Goal: Check status: Verify the current state of an ongoing process or item

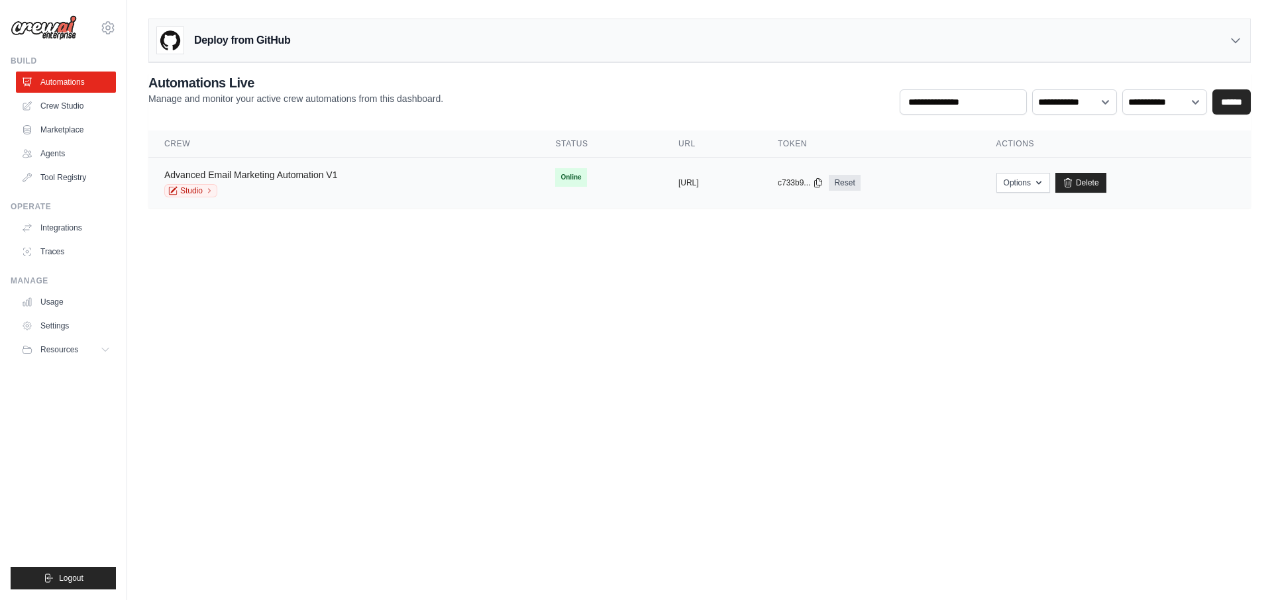
click at [331, 174] on link "Advanced Email Marketing Automation V1" at bounding box center [250, 175] width 173 height 11
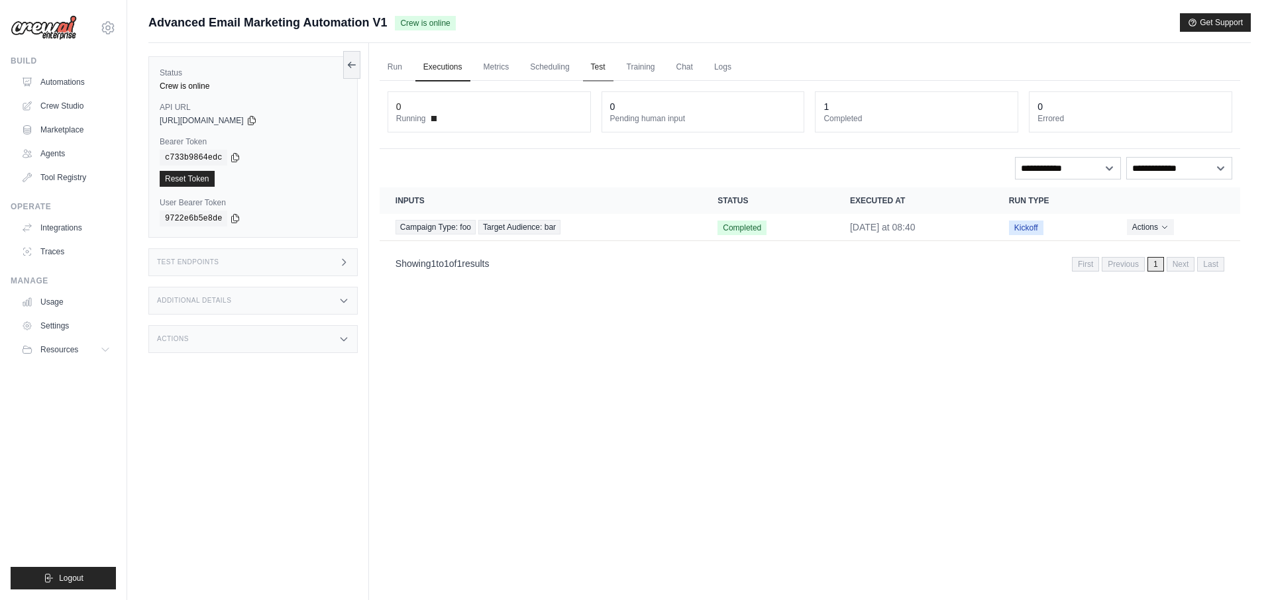
click at [613, 60] on link "Test" at bounding box center [598, 68] width 30 height 28
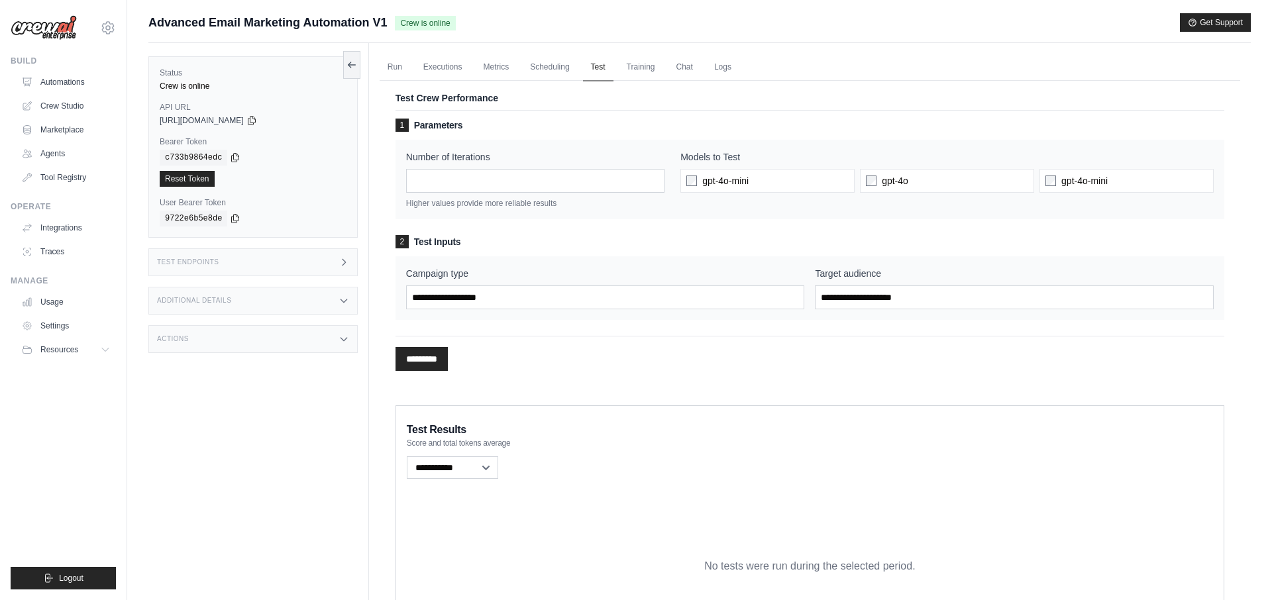
drag, startPoint x: 518, startPoint y: 62, endPoint x: 598, endPoint y: 63, distance: 79.5
click at [519, 62] on ul "Run Executions Metrics Scheduling Test Training Chat Logs" at bounding box center [810, 67] width 861 height 27
click at [695, 66] on link "Chat" at bounding box center [685, 68] width 32 height 28
drag, startPoint x: 403, startPoint y: 68, endPoint x: 447, endPoint y: 62, distance: 44.1
click at [403, 68] on link "Run" at bounding box center [395, 68] width 30 height 28
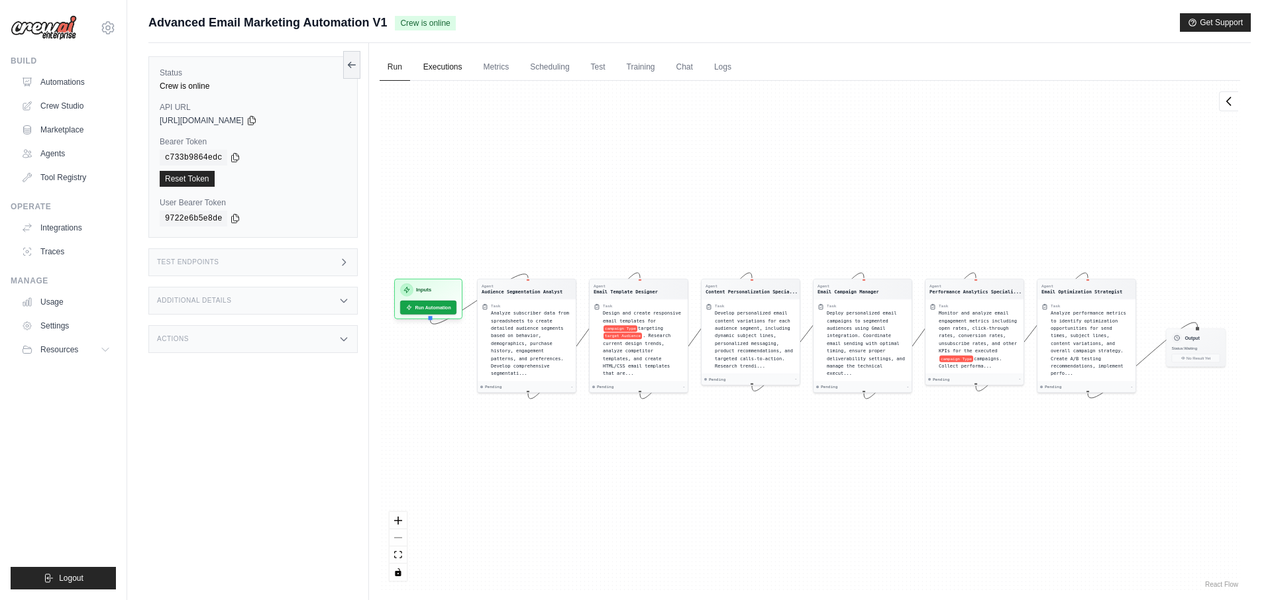
click at [454, 66] on link "Executions" at bounding box center [443, 68] width 55 height 28
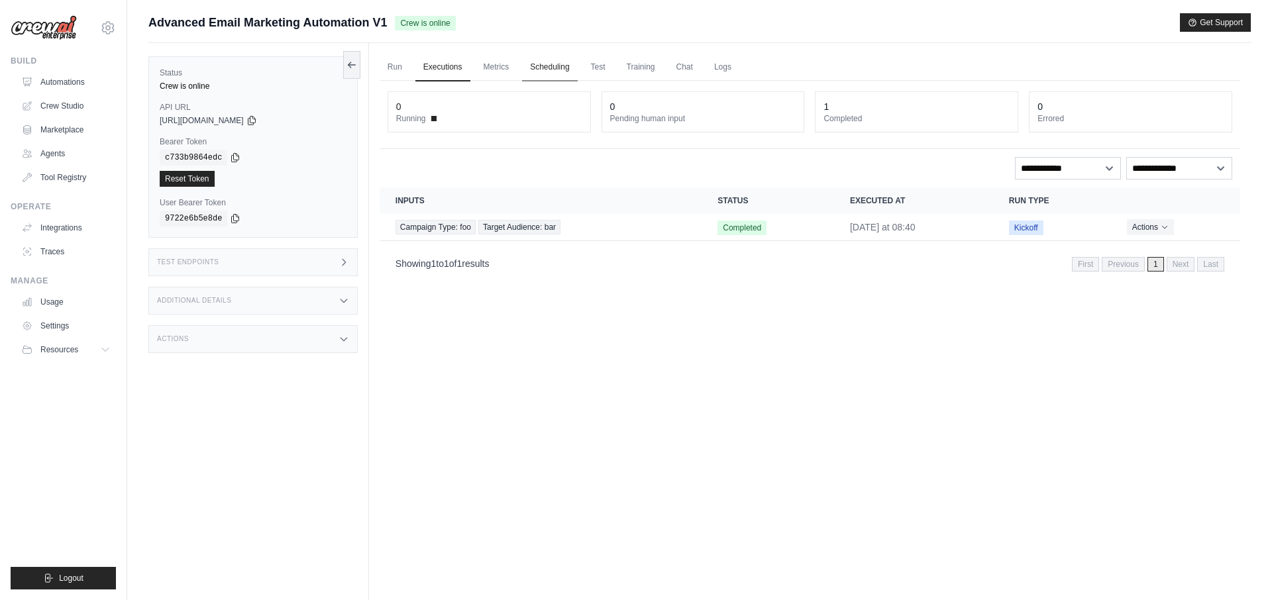
drag, startPoint x: 506, startPoint y: 69, endPoint x: 534, endPoint y: 68, distance: 27.8
click at [506, 69] on link "Metrics" at bounding box center [497, 68] width 42 height 28
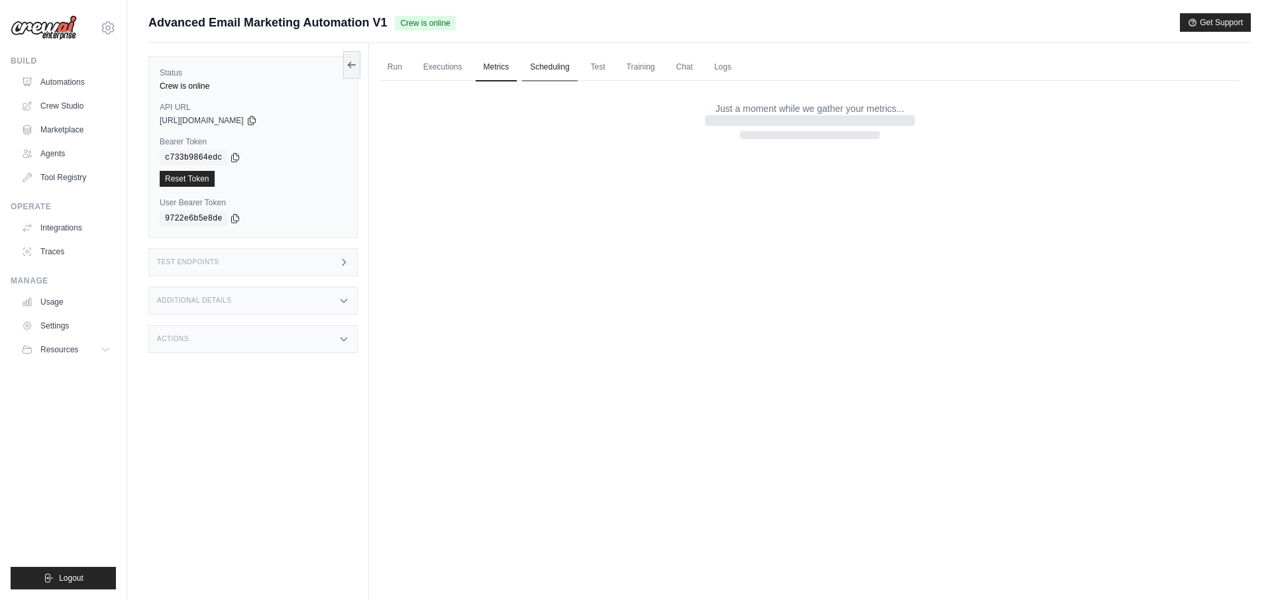
click at [555, 68] on link "Scheduling" at bounding box center [549, 68] width 55 height 28
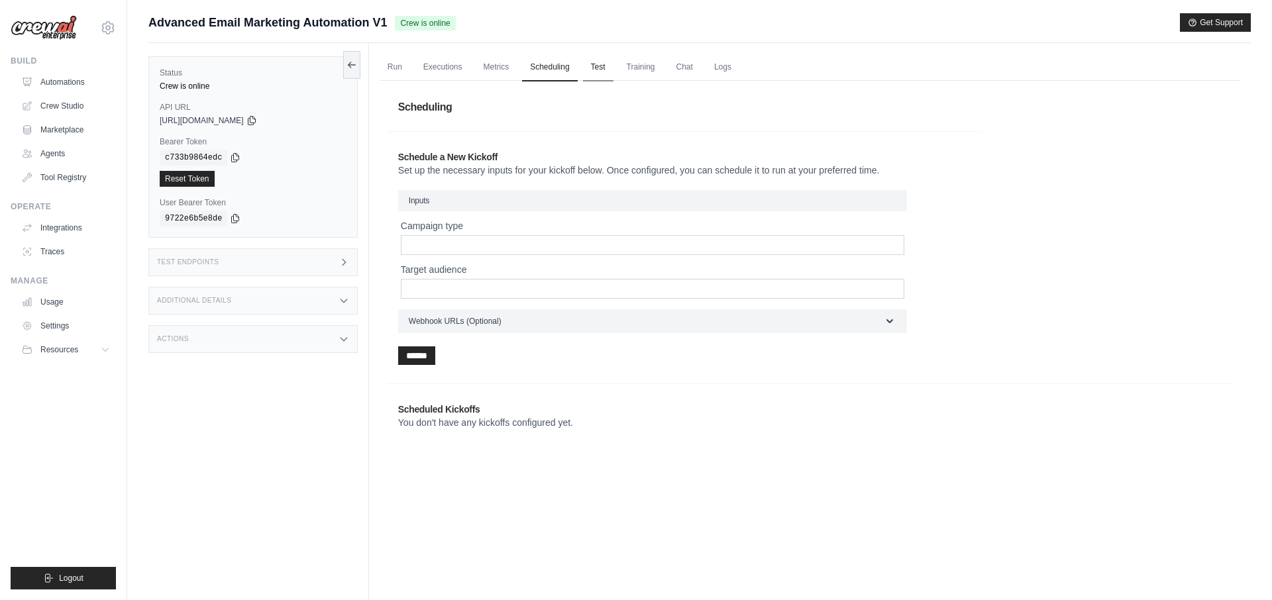
click at [591, 67] on link "Test" at bounding box center [598, 68] width 30 height 28
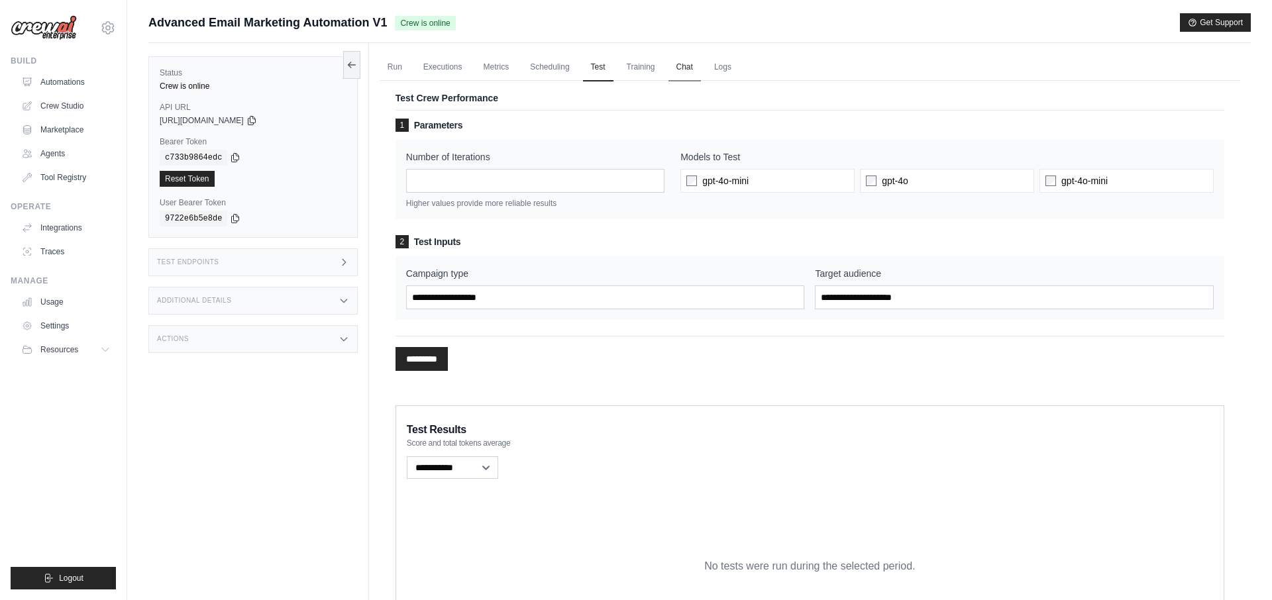
click at [694, 73] on link "Chat" at bounding box center [685, 68] width 32 height 28
drag, startPoint x: 729, startPoint y: 72, endPoint x: 705, endPoint y: 73, distance: 23.9
click at [729, 72] on link "Logs" at bounding box center [722, 68] width 33 height 28
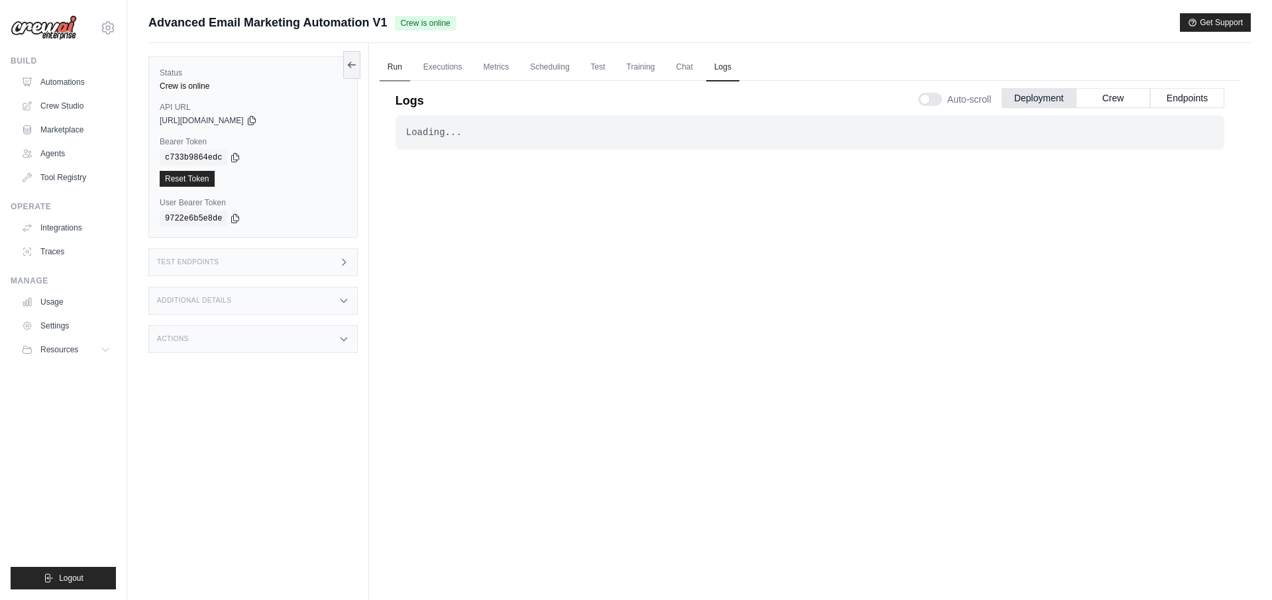
click at [387, 71] on link "Run" at bounding box center [395, 68] width 30 height 28
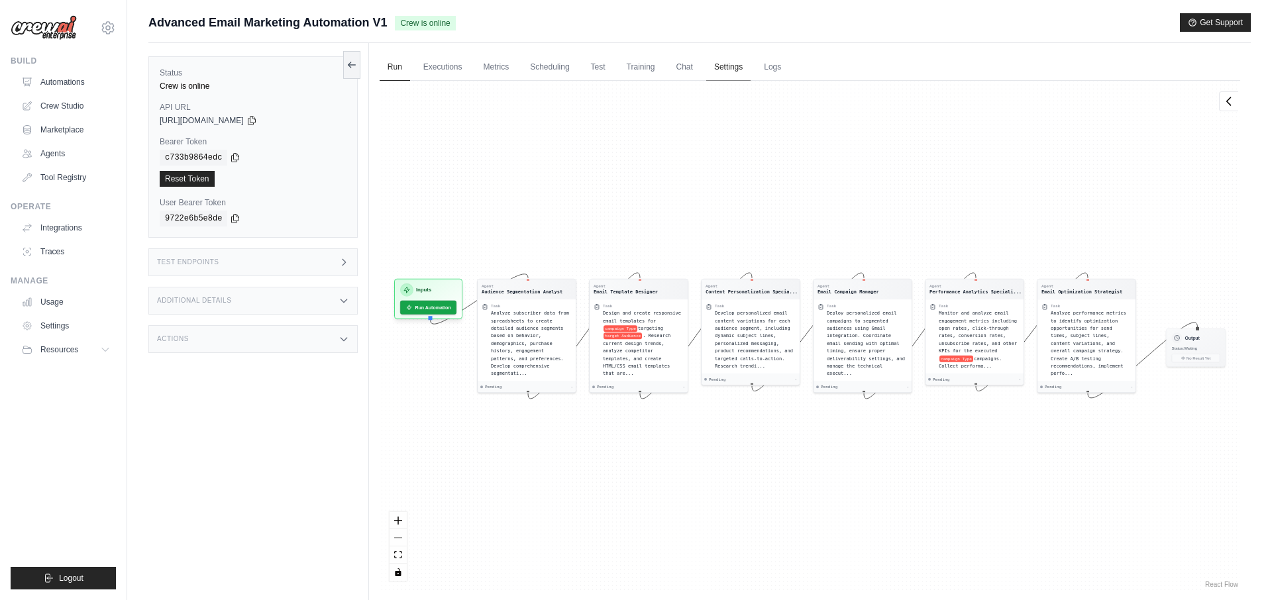
click at [718, 66] on link "Settings" at bounding box center [728, 68] width 44 height 28
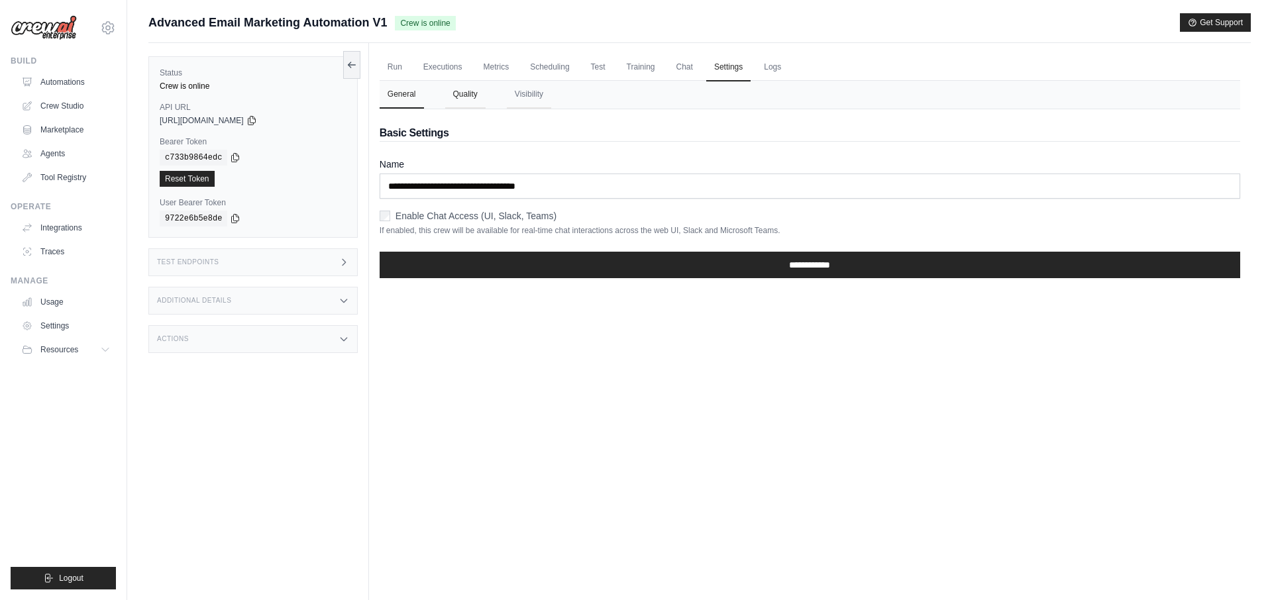
drag, startPoint x: 469, startPoint y: 99, endPoint x: 479, endPoint y: 98, distance: 10.0
click at [469, 99] on button "Quality" at bounding box center [465, 95] width 40 height 28
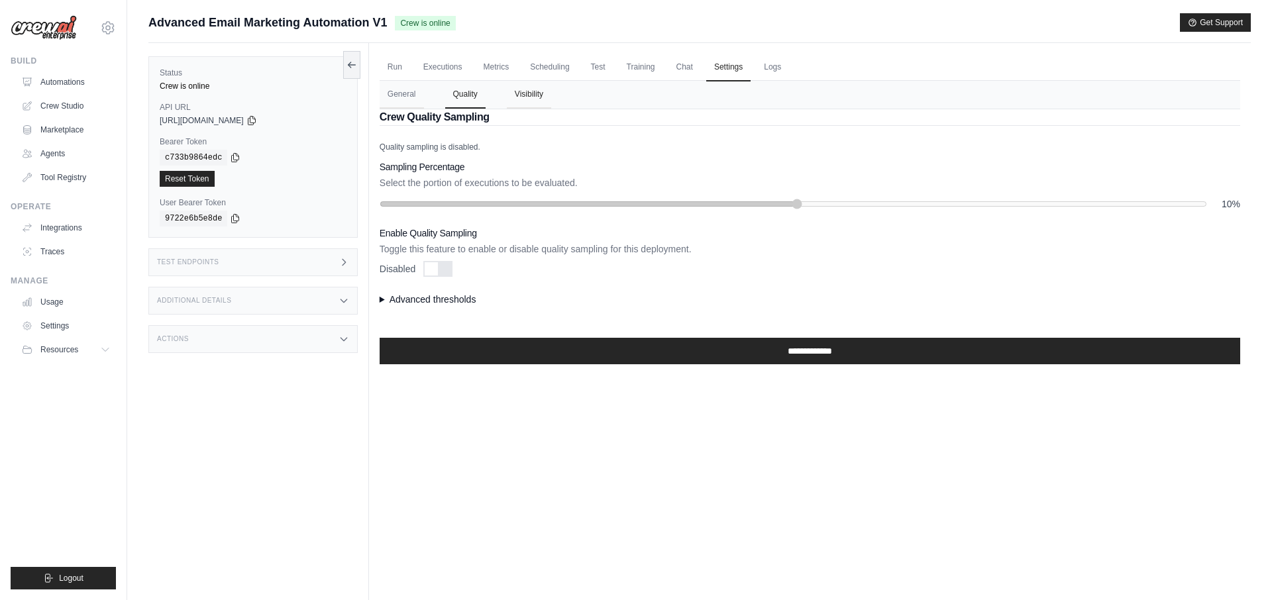
click at [535, 97] on button "Visibility" at bounding box center [529, 95] width 44 height 28
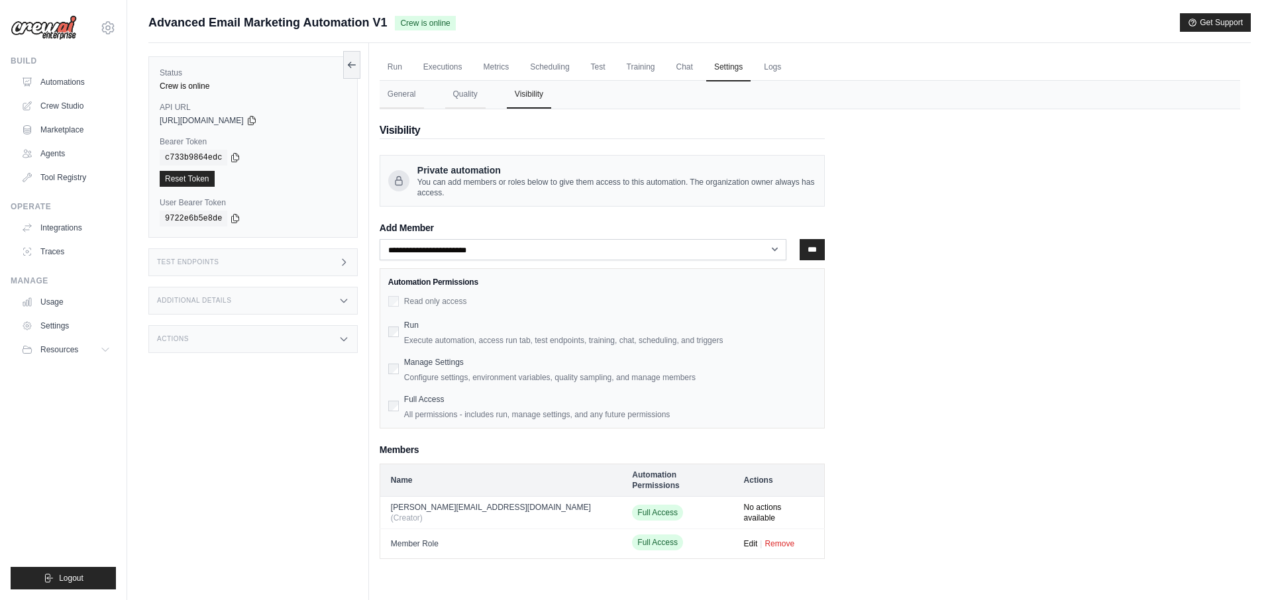
click at [243, 408] on div "Status Crew is online API URL copied https://advanced-email-marketing-automatio…" at bounding box center [258, 343] width 221 height 600
click at [425, 68] on link "Executions" at bounding box center [443, 68] width 55 height 28
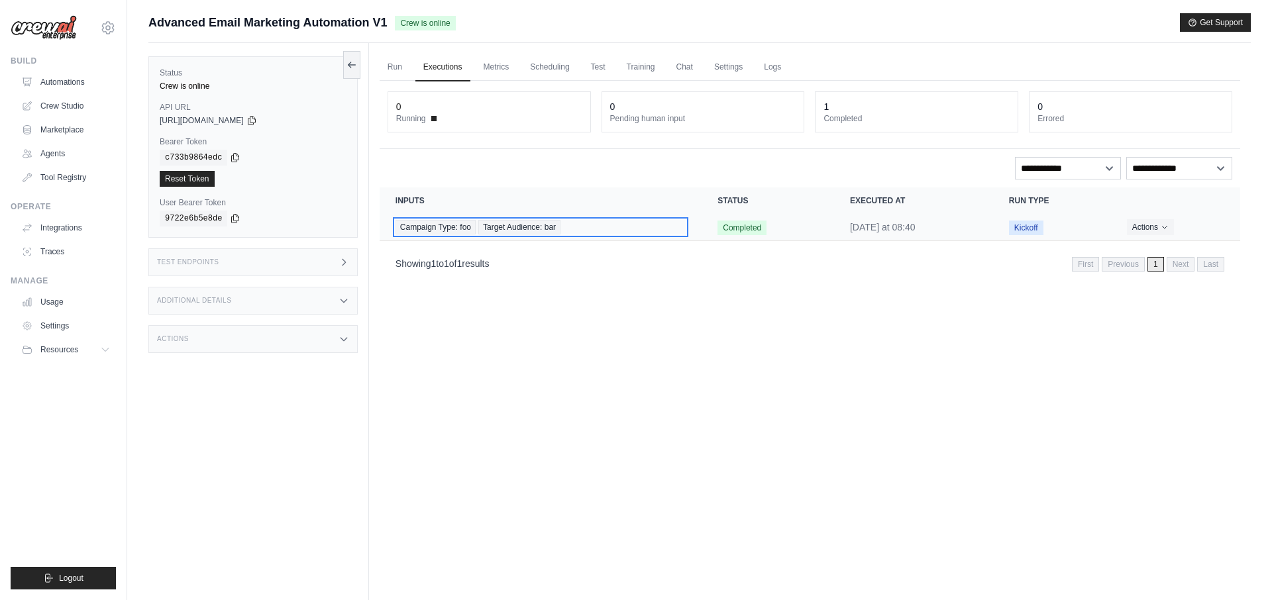
click at [455, 233] on span "Campaign Type: foo" at bounding box center [436, 227] width 80 height 15
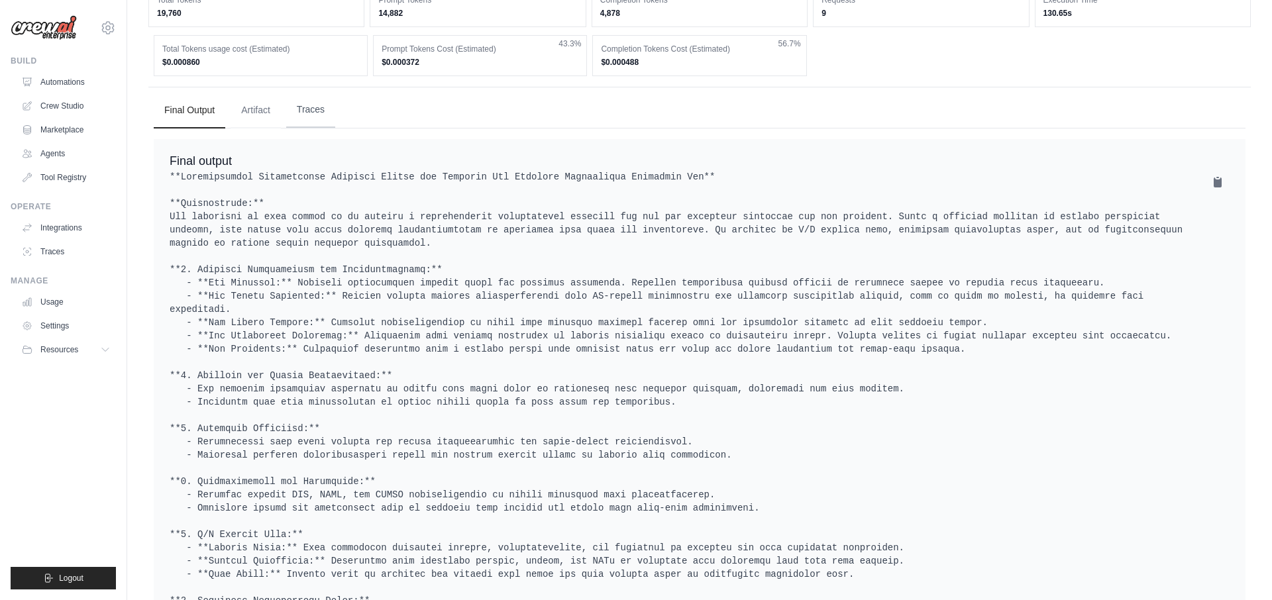
click at [319, 92] on button "Traces" at bounding box center [310, 110] width 49 height 36
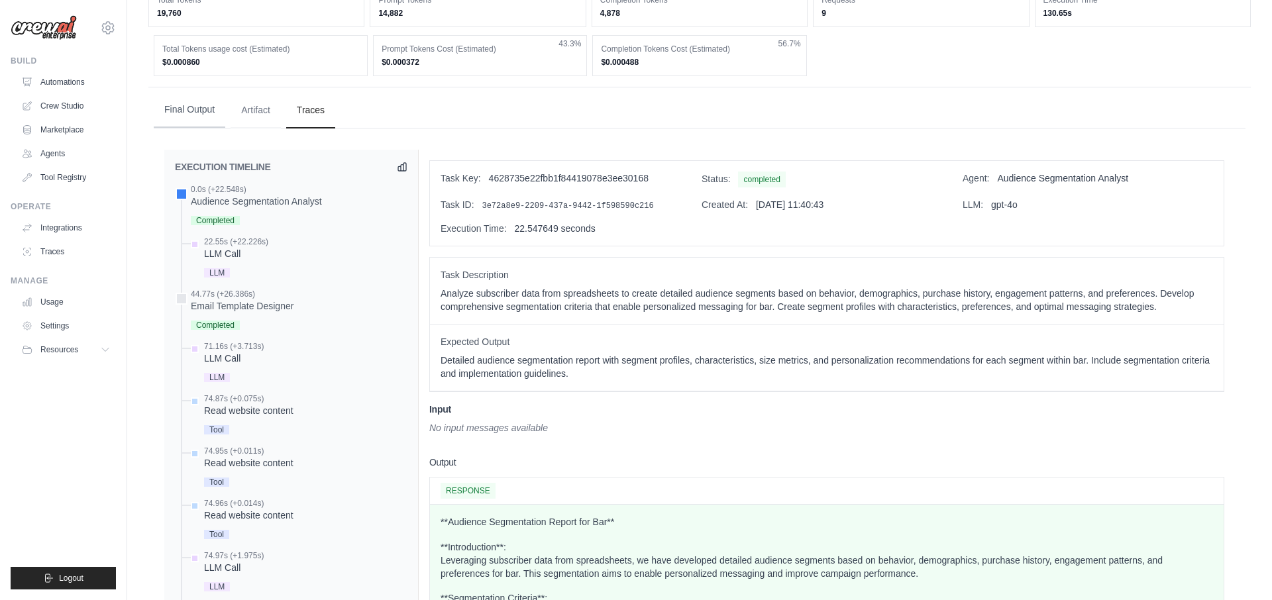
click at [193, 109] on button "Final Output" at bounding box center [190, 110] width 72 height 36
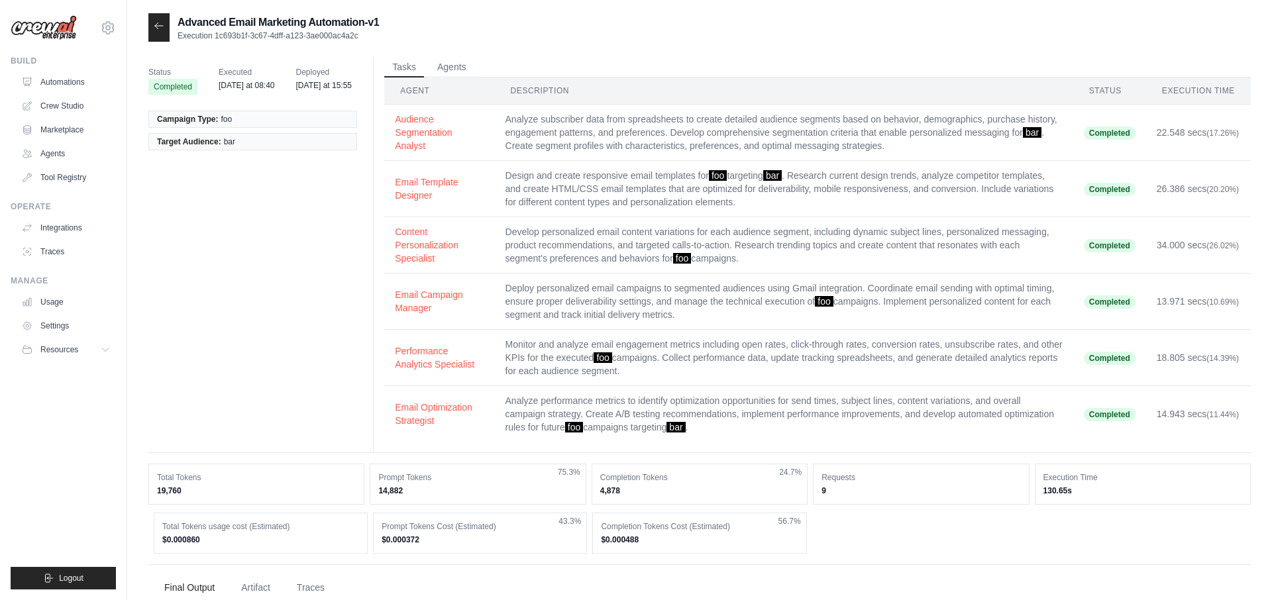
scroll to position [179, 0]
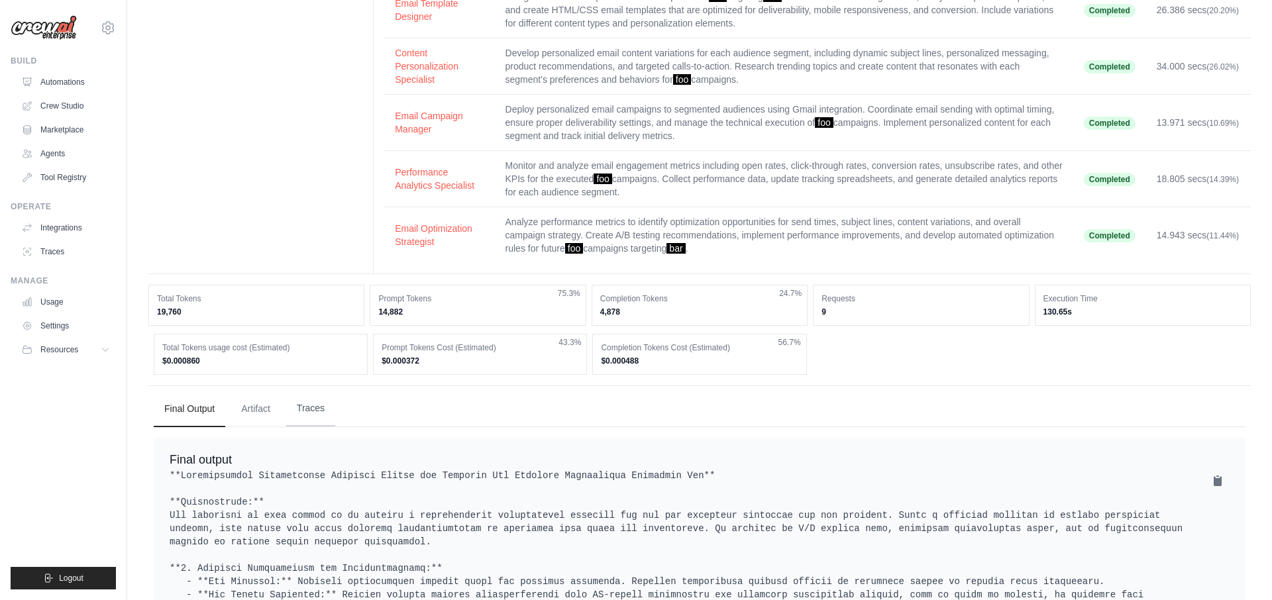
drag, startPoint x: 304, startPoint y: 427, endPoint x: 310, endPoint y: 418, distance: 11.4
click at [304, 427] on li "Traces" at bounding box center [310, 410] width 49 height 36
click at [309, 418] on button "Traces" at bounding box center [310, 409] width 49 height 36
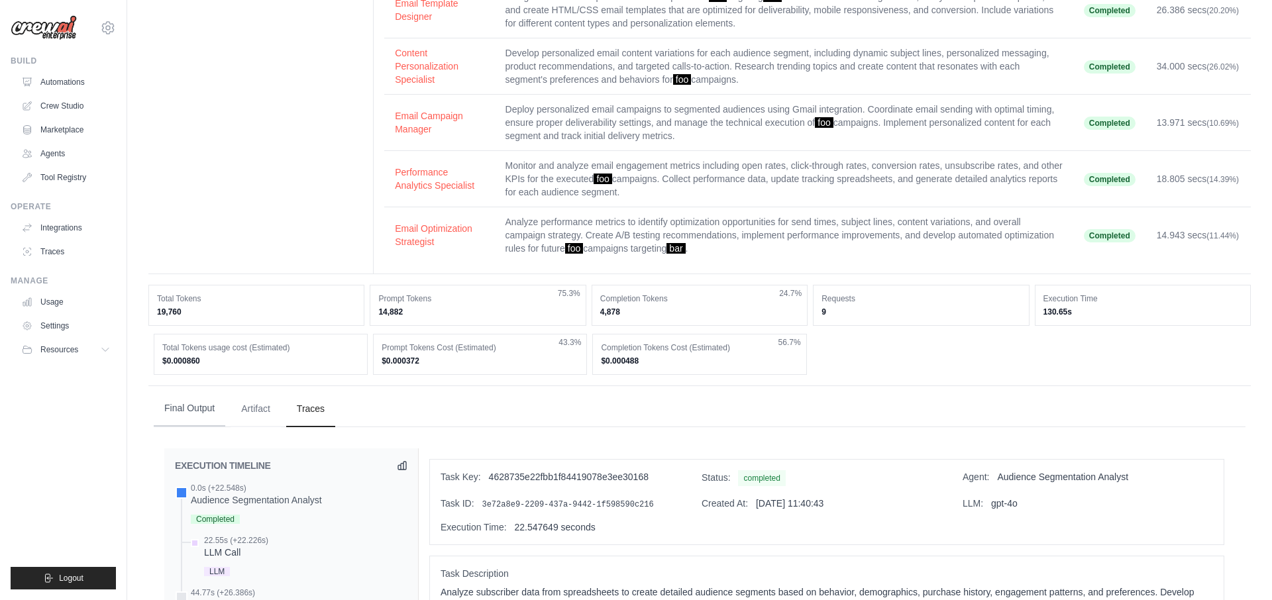
click at [203, 411] on button "Final Output" at bounding box center [190, 409] width 72 height 36
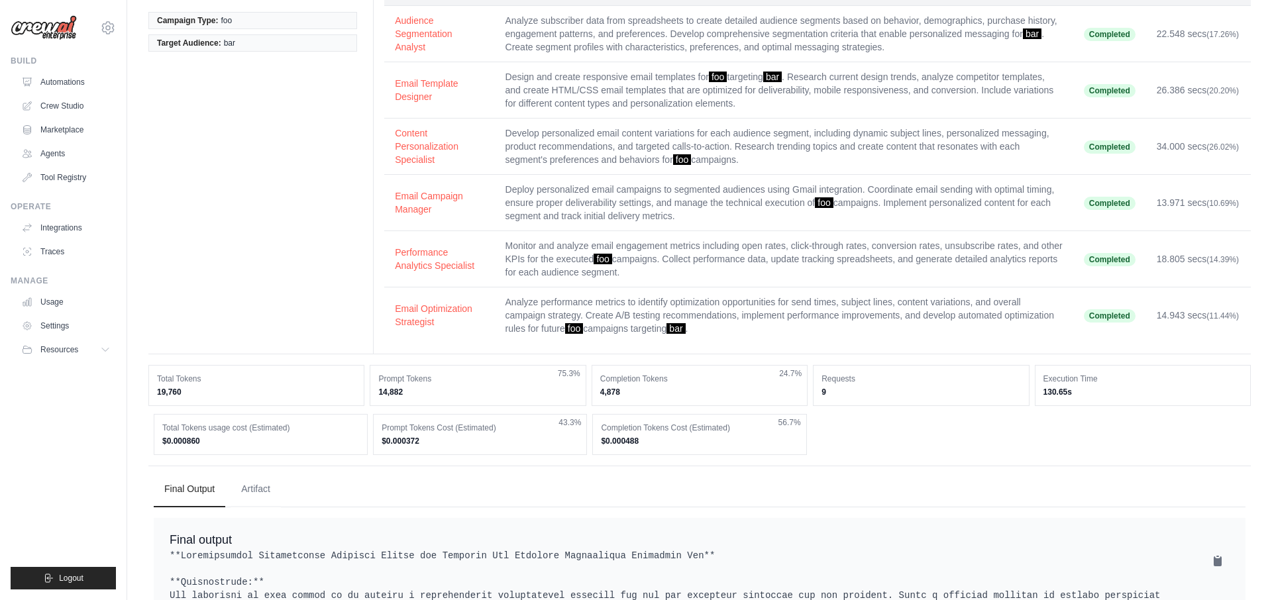
scroll to position [335, 0]
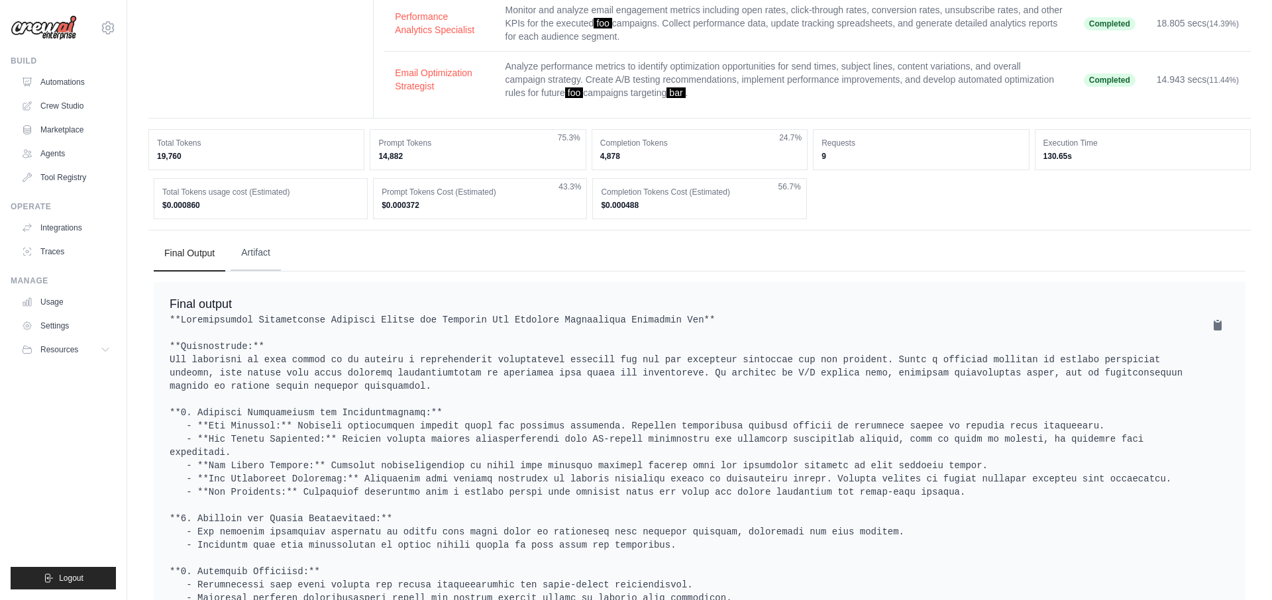
click at [284, 260] on ul "Final Output Artifact" at bounding box center [700, 254] width 1092 height 36
drag, startPoint x: 264, startPoint y: 256, endPoint x: 194, endPoint y: 252, distance: 70.4
click at [264, 256] on button "Artifact" at bounding box center [256, 254] width 50 height 36
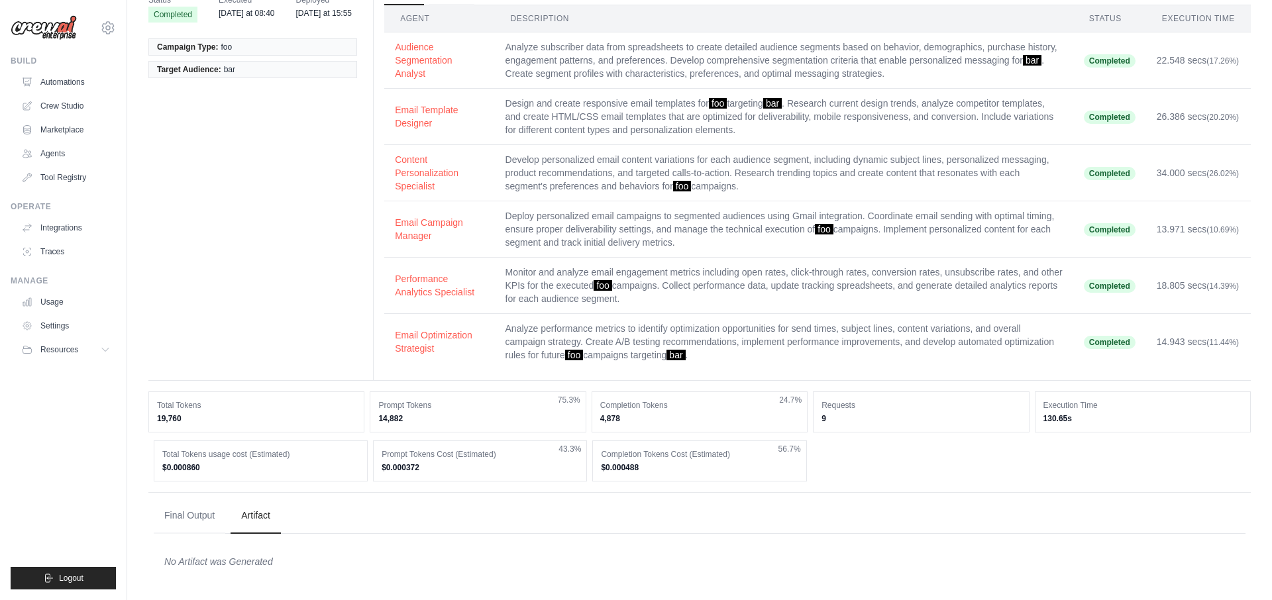
click at [184, 252] on div "Status Completed Executed [DATE] at 08:40 Deployed [DATE] at 15:55 Campaign Typ…" at bounding box center [699, 183] width 1103 height 396
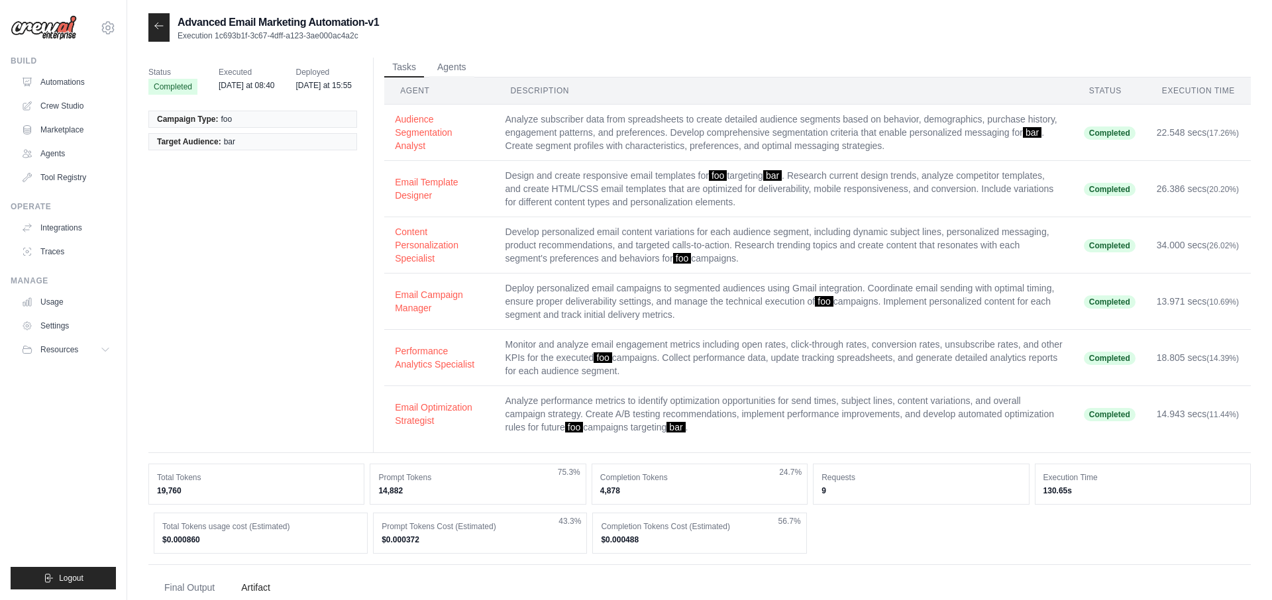
click at [156, 23] on icon at bounding box center [159, 26] width 11 height 11
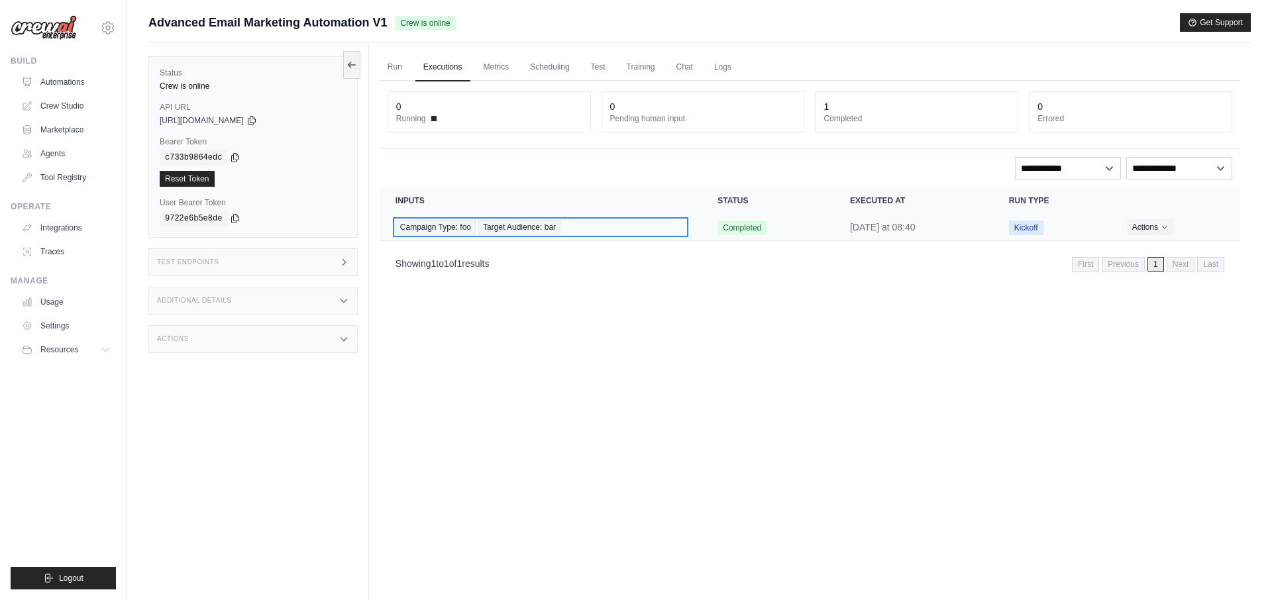
click at [577, 227] on div "Campaign Type: foo Target Audience: bar" at bounding box center [541, 227] width 290 height 15
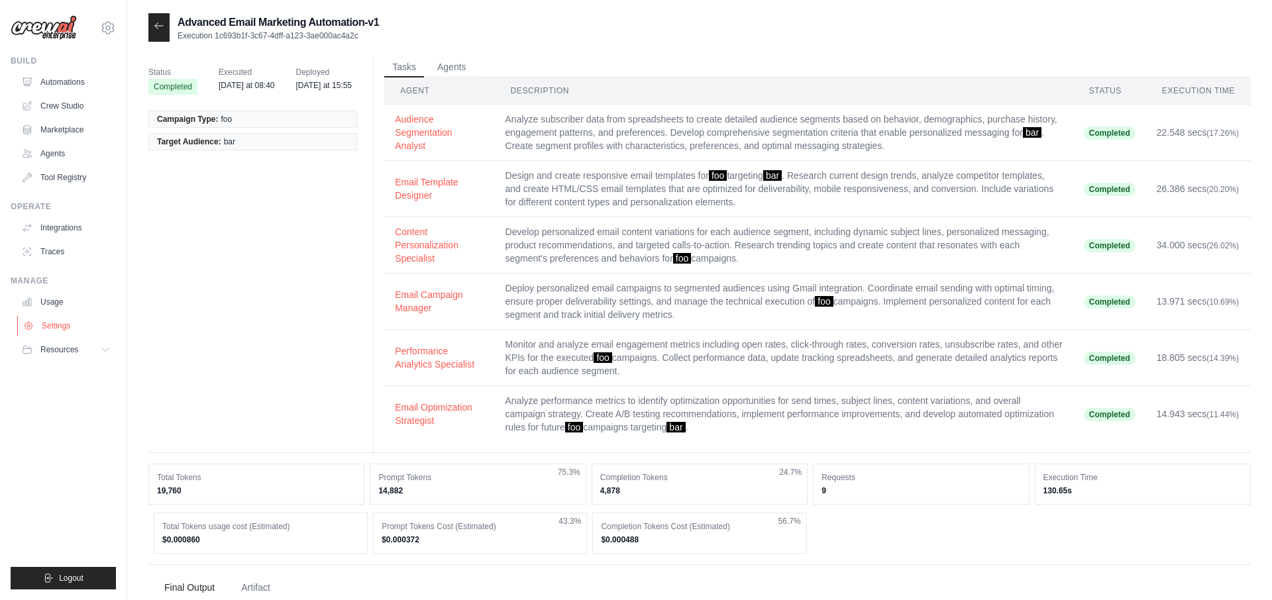
click at [68, 323] on link "Settings" at bounding box center [67, 325] width 100 height 21
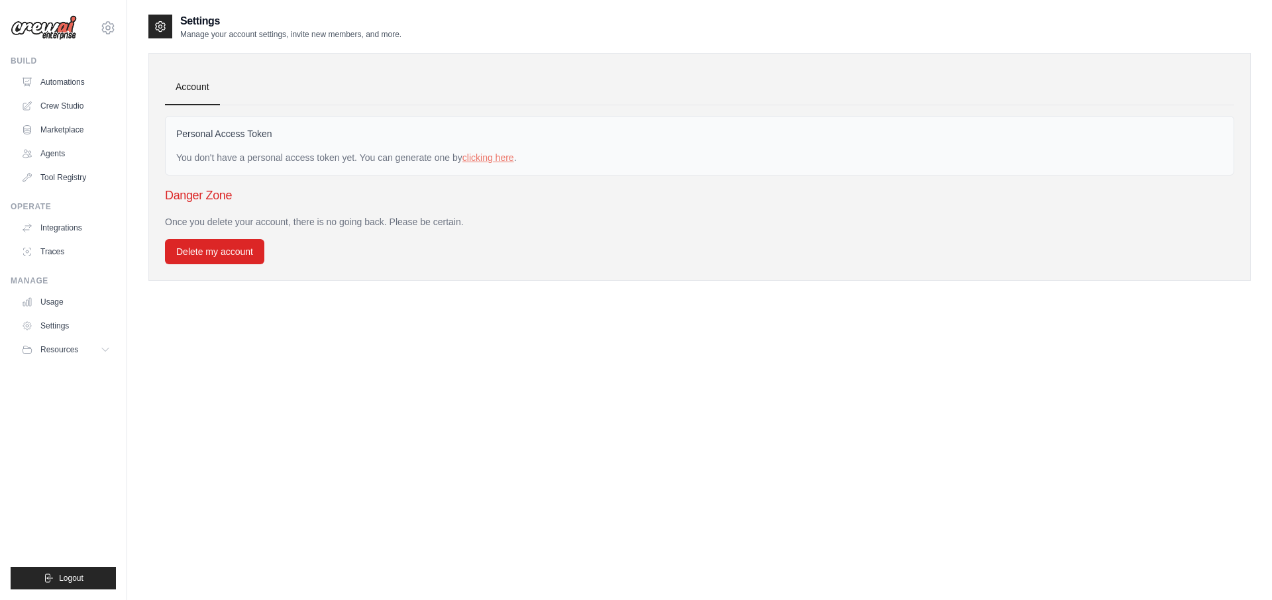
click at [350, 380] on div "Settings Manage your account settings, invite new members, and more. Account Pe…" at bounding box center [699, 313] width 1103 height 600
click at [399, 353] on div "Settings Manage your account settings, invite new members, and more. Account Pe…" at bounding box center [699, 313] width 1103 height 600
